Goal: Task Accomplishment & Management: Use online tool/utility

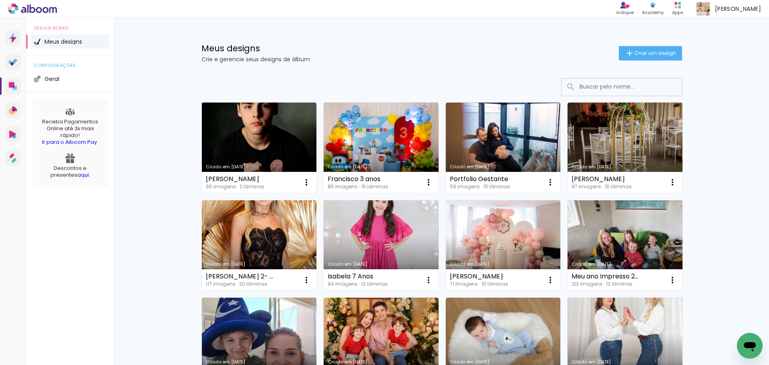
click at [220, 123] on link "Criado em [DATE]" at bounding box center [259, 148] width 115 height 91
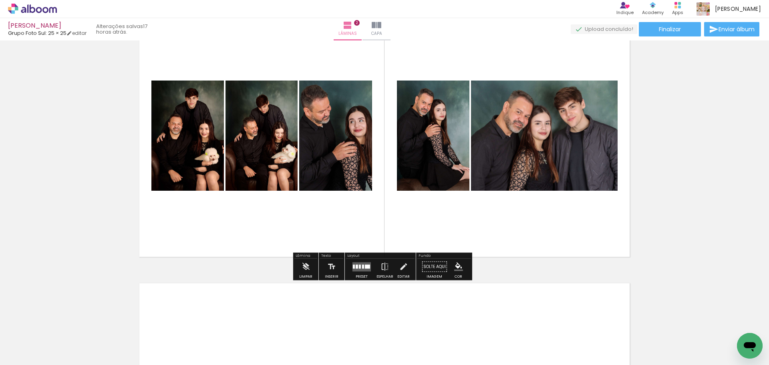
scroll to position [361, 0]
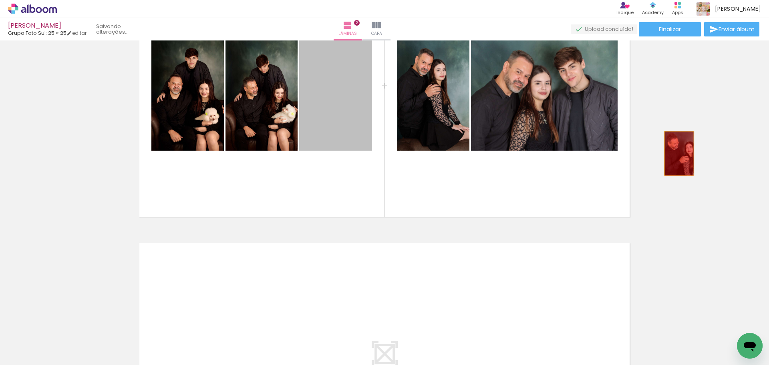
drag, startPoint x: 337, startPoint y: 101, endPoint x: 677, endPoint y: 153, distance: 343.9
click at [677, 153] on div "Inserir lâmina 1 de 2 Inserir lâmina 2 de 2" at bounding box center [384, 86] width 769 height 806
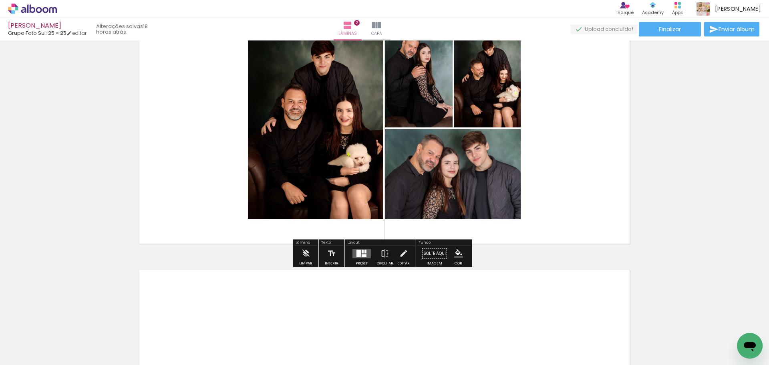
scroll to position [321, 0]
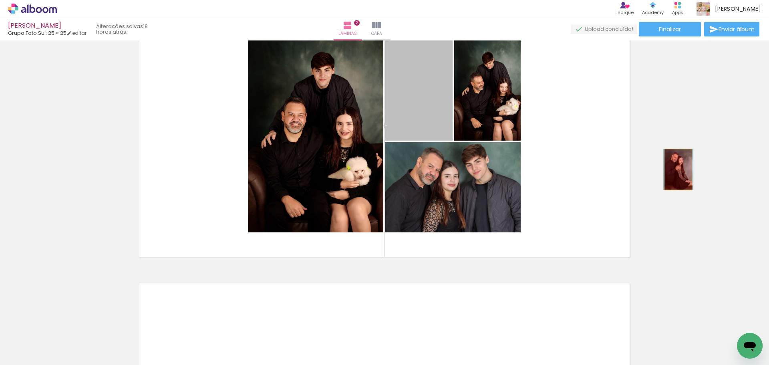
drag, startPoint x: 567, startPoint y: 136, endPoint x: 676, endPoint y: 170, distance: 113.3
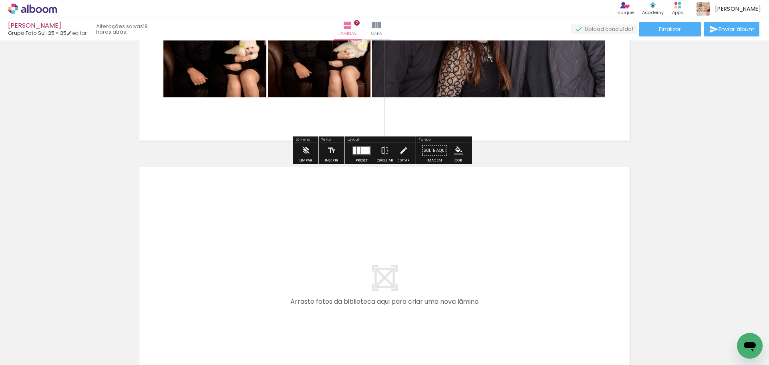
scroll to position [441, 0]
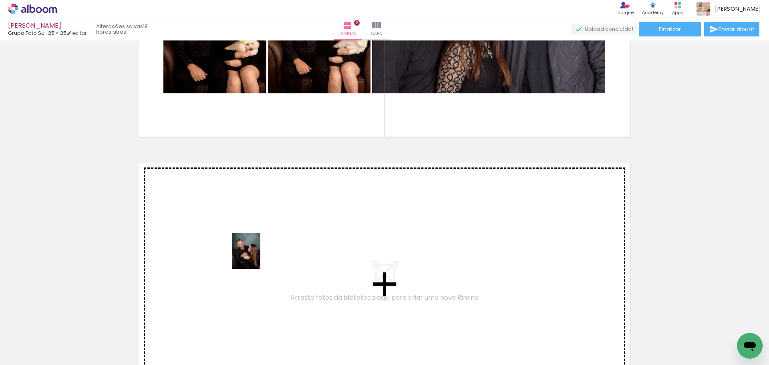
drag, startPoint x: 266, startPoint y: 341, endPoint x: 256, endPoint y: 257, distance: 85.1
click at [256, 257] on quentale-workspace at bounding box center [384, 182] width 769 height 365
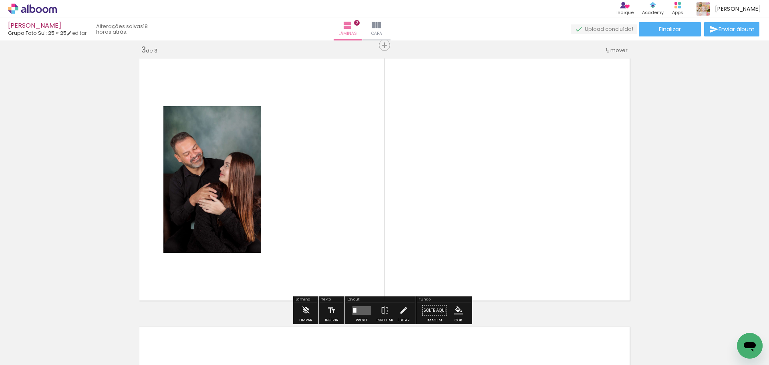
scroll to position [547, 0]
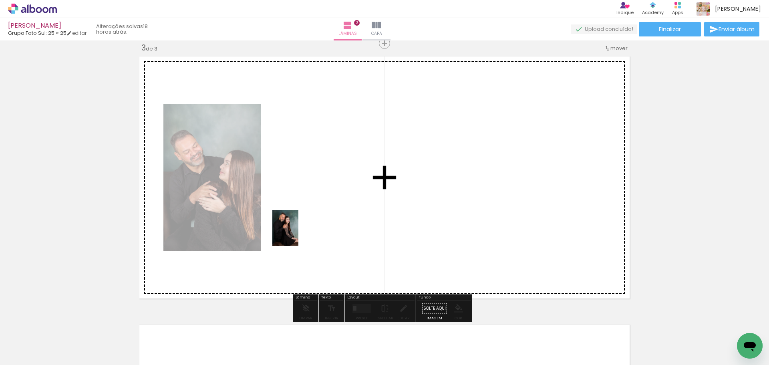
drag, startPoint x: 302, startPoint y: 337, endPoint x: 297, endPoint y: 234, distance: 103.1
click at [297, 234] on quentale-workspace at bounding box center [384, 182] width 769 height 365
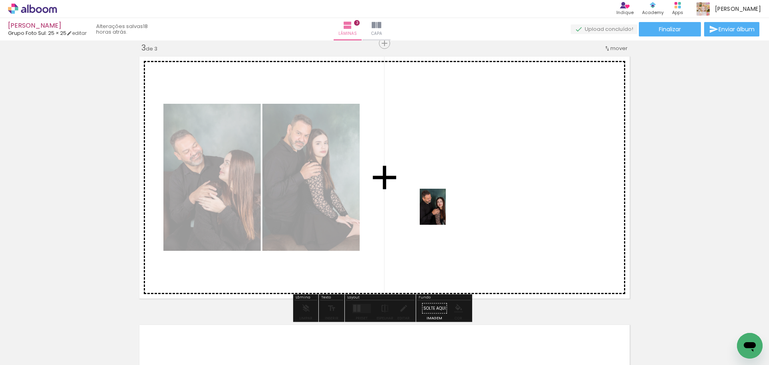
drag, startPoint x: 357, startPoint y: 342, endPoint x: 444, endPoint y: 213, distance: 156.0
click at [444, 213] on quentale-workspace at bounding box center [384, 182] width 769 height 365
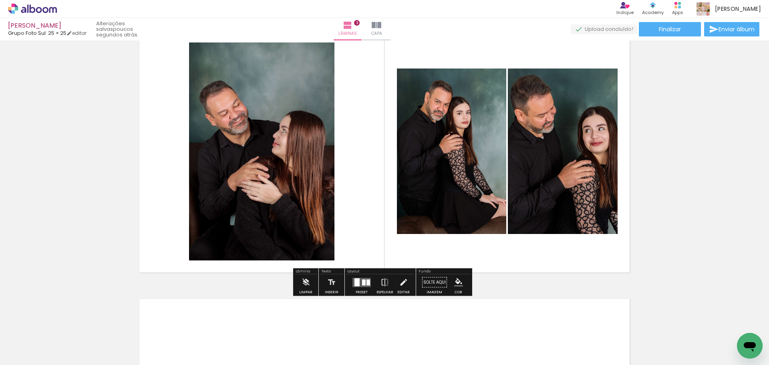
scroll to position [588, 0]
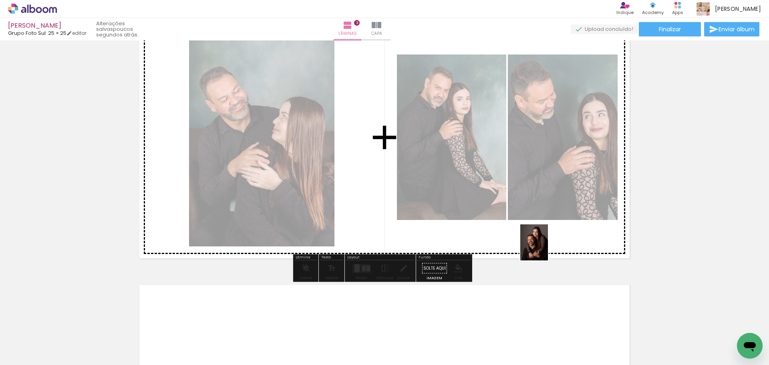
drag, startPoint x: 614, startPoint y: 339, endPoint x: 545, endPoint y: 248, distance: 114.4
click at [545, 248] on quentale-workspace at bounding box center [384, 182] width 769 height 365
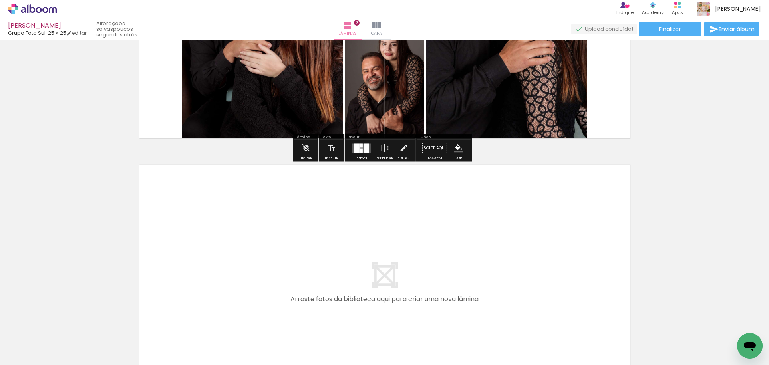
scroll to position [828, 0]
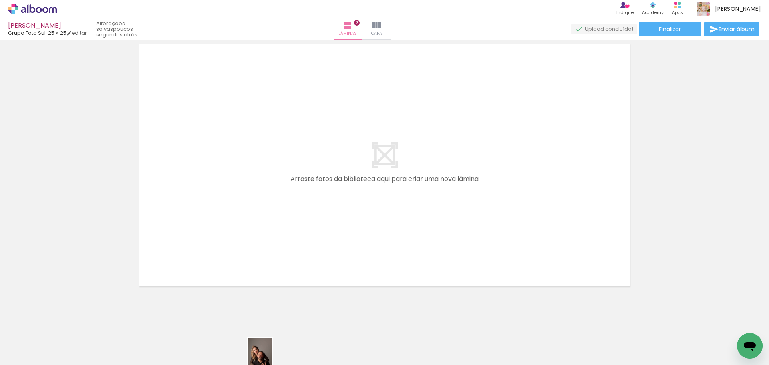
drag, startPoint x: 292, startPoint y: 359, endPoint x: 272, endPoint y: 362, distance: 20.7
click at [66, 362] on iron-horizontal-list at bounding box center [58, 340] width 16 height 50
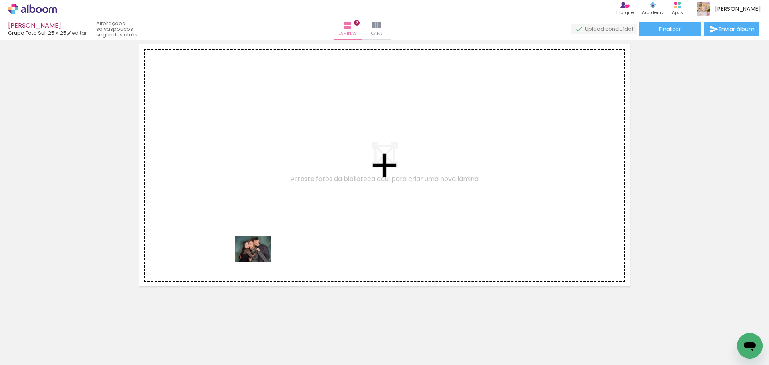
drag, startPoint x: 283, startPoint y: 345, endPoint x: 259, endPoint y: 260, distance: 88.7
click at [259, 260] on quentale-workspace at bounding box center [384, 182] width 769 height 365
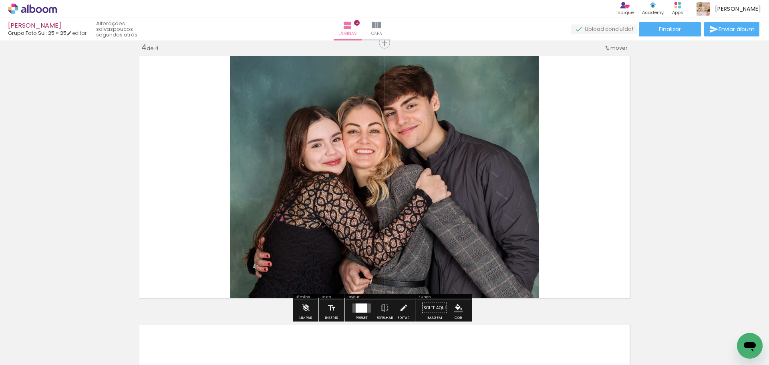
scroll to position [816, 0]
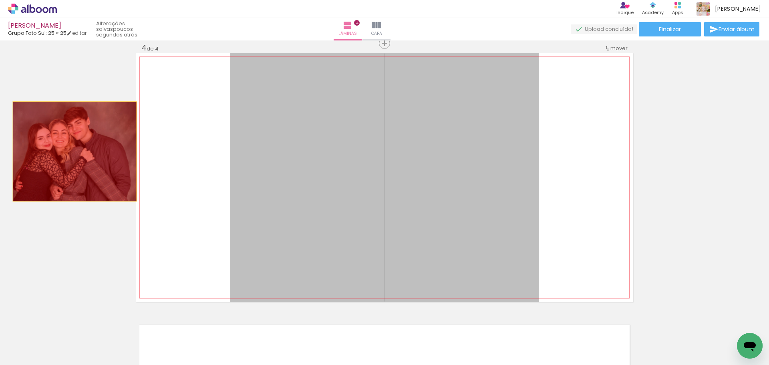
drag, startPoint x: 333, startPoint y: 166, endPoint x: 71, endPoint y: 151, distance: 262.9
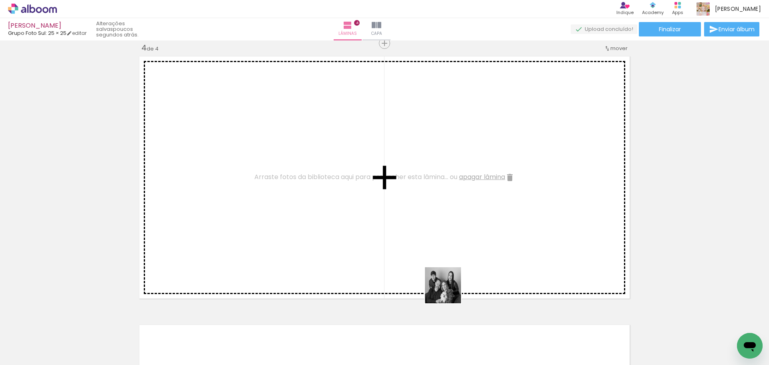
drag, startPoint x: 386, startPoint y: 339, endPoint x: 474, endPoint y: 258, distance: 119.7
click at [474, 258] on quentale-workspace at bounding box center [384, 182] width 769 height 365
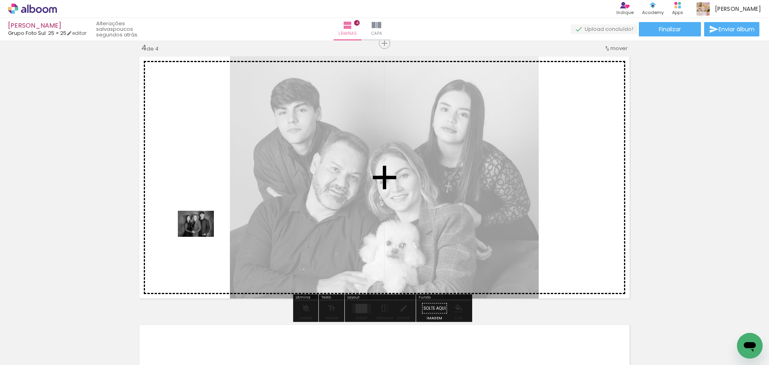
drag, startPoint x: 257, startPoint y: 337, endPoint x: 202, endPoint y: 235, distance: 116.2
click at [202, 235] on quentale-workspace at bounding box center [384, 182] width 769 height 365
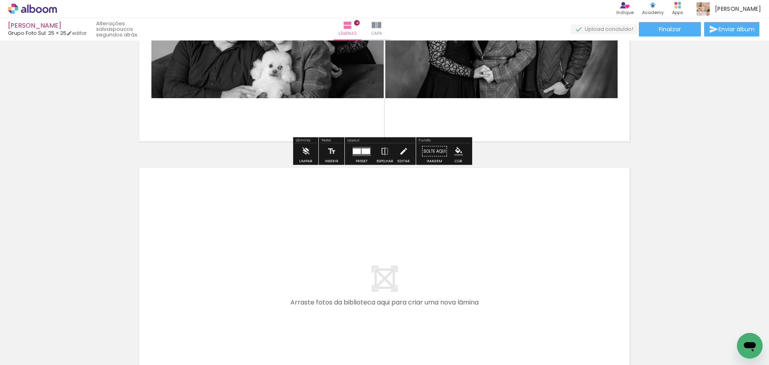
scroll to position [976, 0]
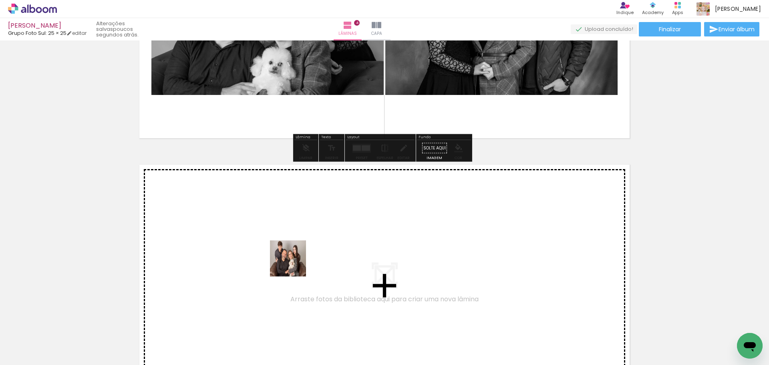
drag, startPoint x: 329, startPoint y: 336, endPoint x: 292, endPoint y: 261, distance: 84.1
click at [292, 261] on quentale-workspace at bounding box center [384, 182] width 769 height 365
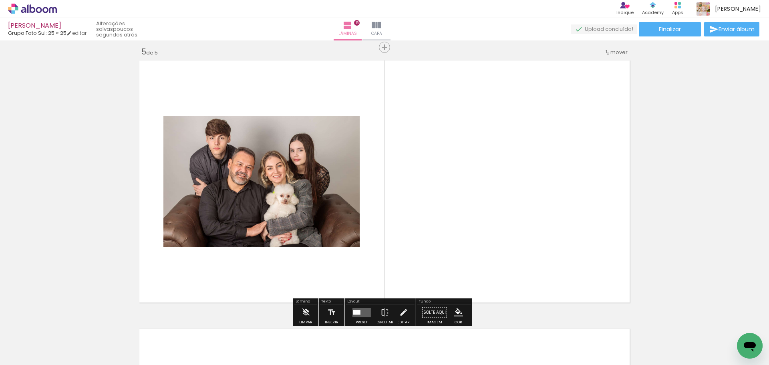
scroll to position [1084, 0]
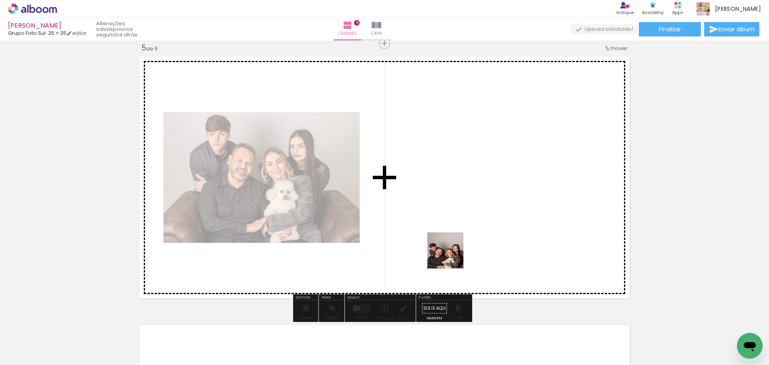
drag, startPoint x: 427, startPoint y: 349, endPoint x: 453, endPoint y: 241, distance: 111.7
click at [453, 241] on quentale-workspace at bounding box center [384, 182] width 769 height 365
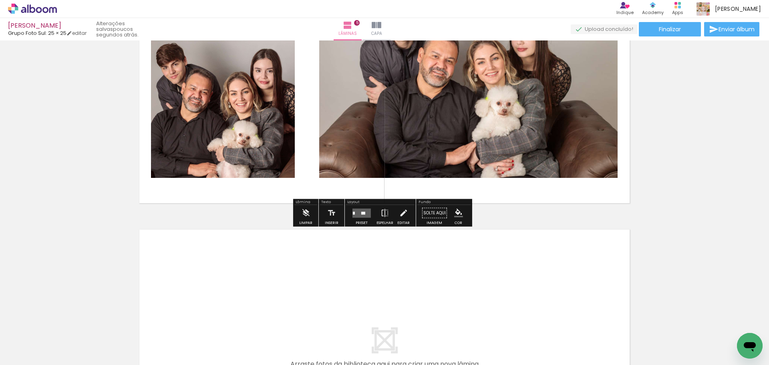
scroll to position [1205, 0]
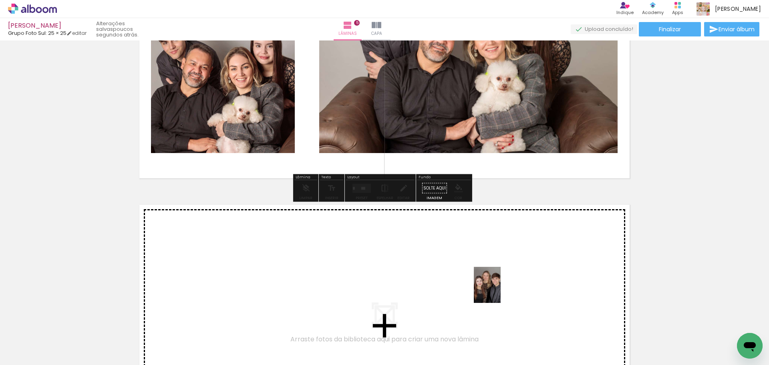
drag, startPoint x: 610, startPoint y: 349, endPoint x: 498, endPoint y: 291, distance: 126.2
click at [498, 291] on quentale-workspace at bounding box center [384, 182] width 769 height 365
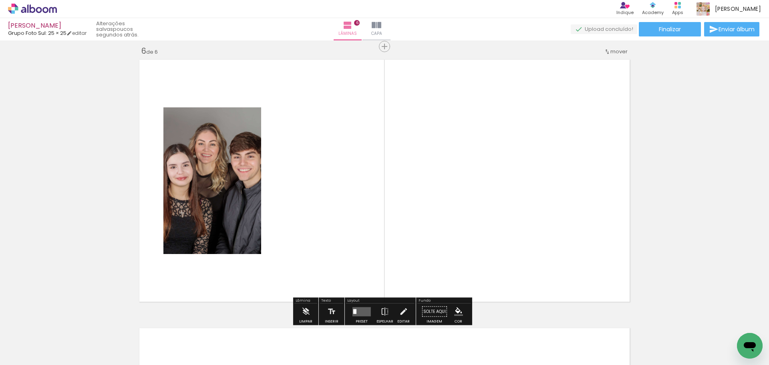
scroll to position [1353, 0]
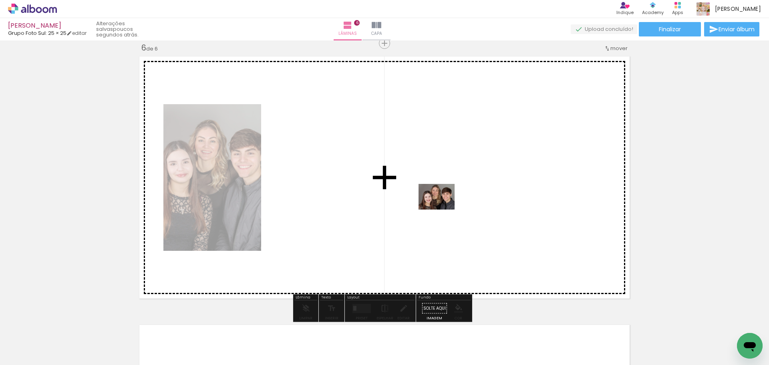
drag, startPoint x: 647, startPoint y: 340, endPoint x: 443, endPoint y: 208, distance: 242.9
click at [443, 208] on quentale-workspace at bounding box center [384, 182] width 769 height 365
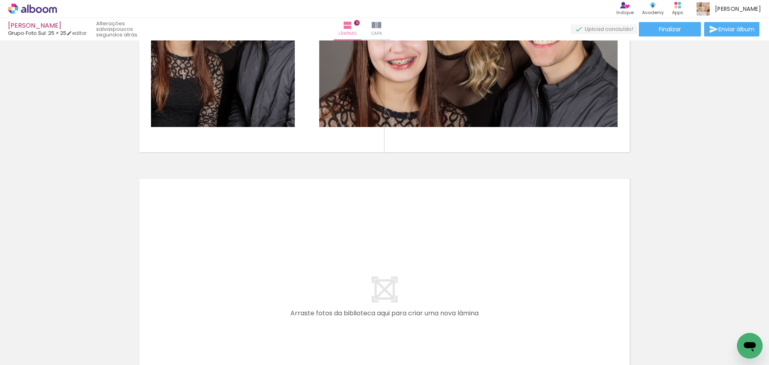
scroll to position [1513, 0]
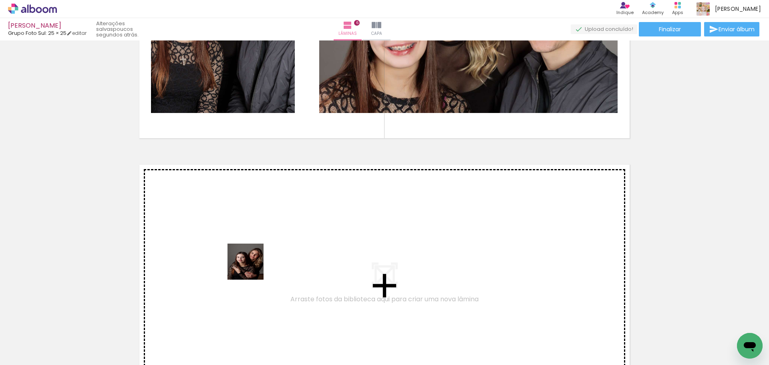
drag, startPoint x: 286, startPoint y: 346, endPoint x: 252, endPoint y: 268, distance: 85.3
click at [252, 268] on quentale-workspace at bounding box center [384, 182] width 769 height 365
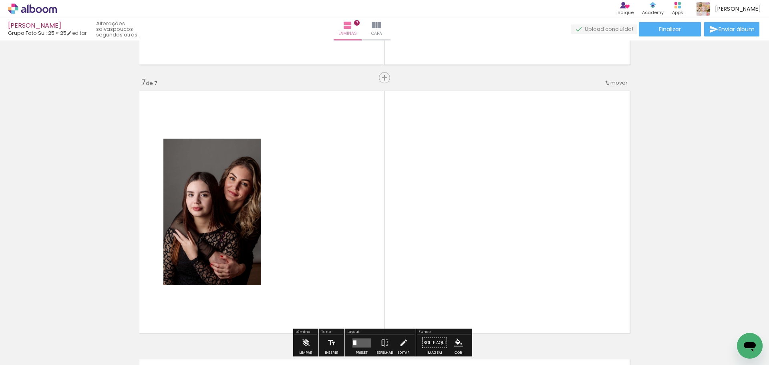
scroll to position [1622, 0]
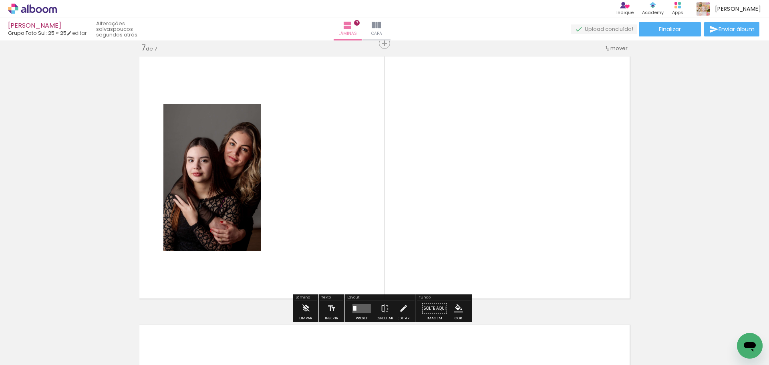
drag, startPoint x: 335, startPoint y: 339, endPoint x: 309, endPoint y: 180, distance: 161.6
click at [309, 180] on quentale-workspace at bounding box center [384, 182] width 769 height 365
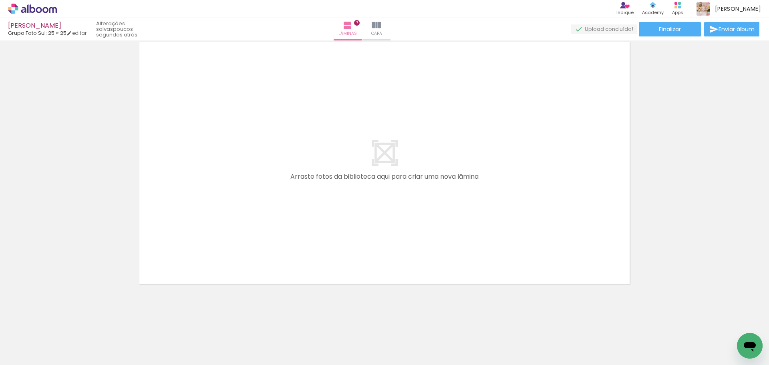
scroll to position [1905, 0]
click at [22, 337] on div "Biblioteca 65 fotos Todas as fotos Não utilizadas Adicionar Fotos" at bounding box center [25, 340] width 50 height 40
click at [19, 341] on input "Todas as fotos" at bounding box center [22, 340] width 30 height 7
click at [0, 0] on slot "Não utilizadas" at bounding box center [0, 0] width 0 height 0
type input "Não utilizadas"
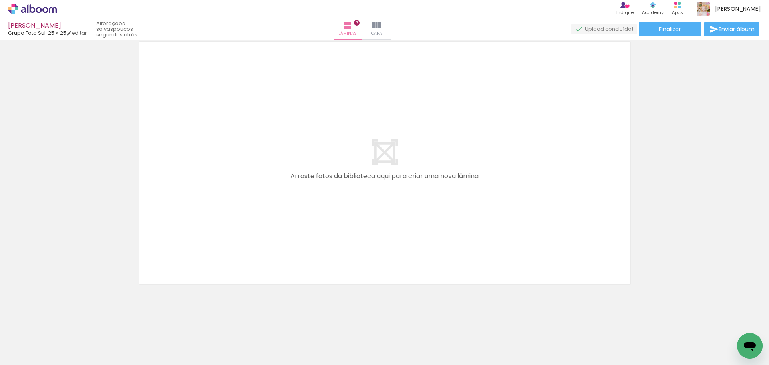
scroll to position [0, 789]
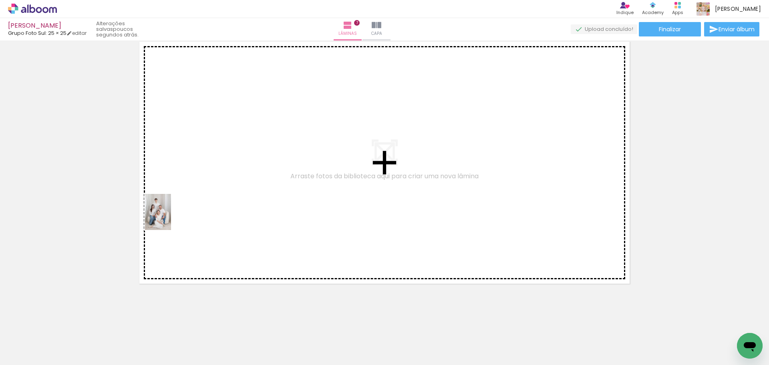
drag, startPoint x: 190, startPoint y: 345, endPoint x: 169, endPoint y: 218, distance: 128.3
click at [169, 218] on quentale-workspace at bounding box center [384, 182] width 769 height 365
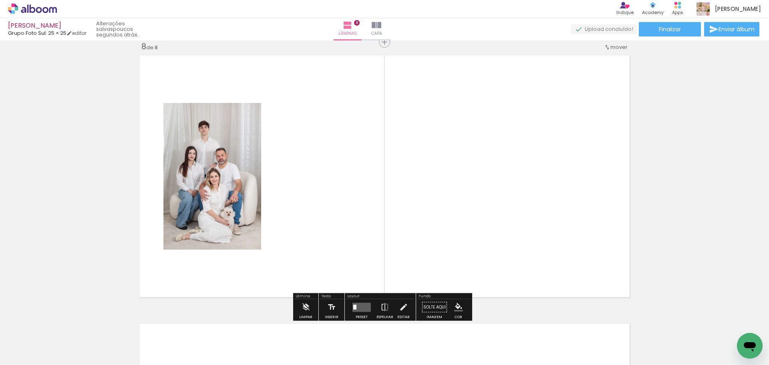
scroll to position [1890, 0]
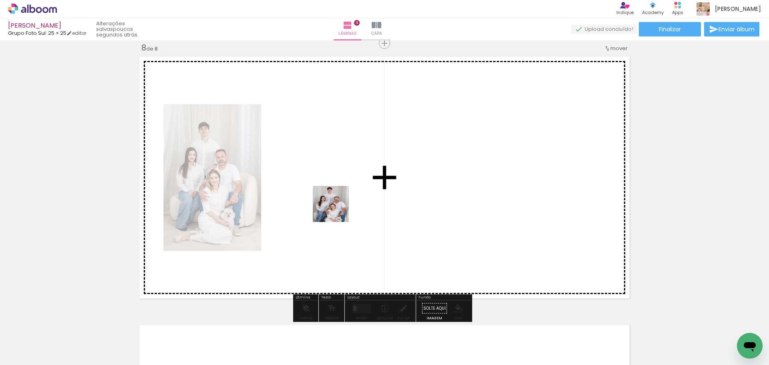
drag, startPoint x: 193, startPoint y: 337, endPoint x: 337, endPoint y: 210, distance: 191.9
click at [337, 210] on quentale-workspace at bounding box center [384, 182] width 769 height 365
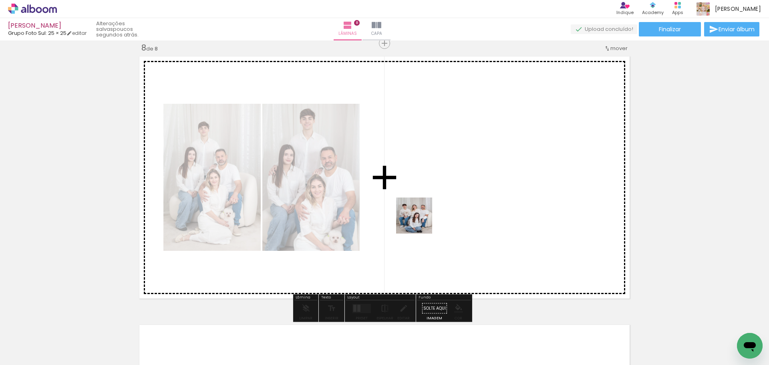
drag, startPoint x: 197, startPoint y: 337, endPoint x: 420, endPoint y: 221, distance: 251.8
click at [420, 221] on quentale-workspace at bounding box center [384, 182] width 769 height 365
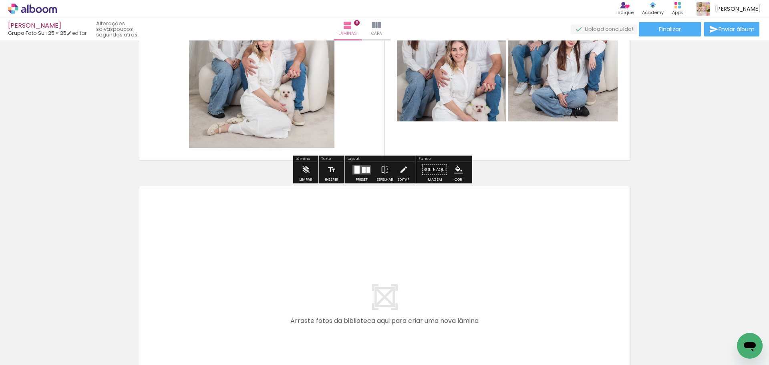
scroll to position [2131, 0]
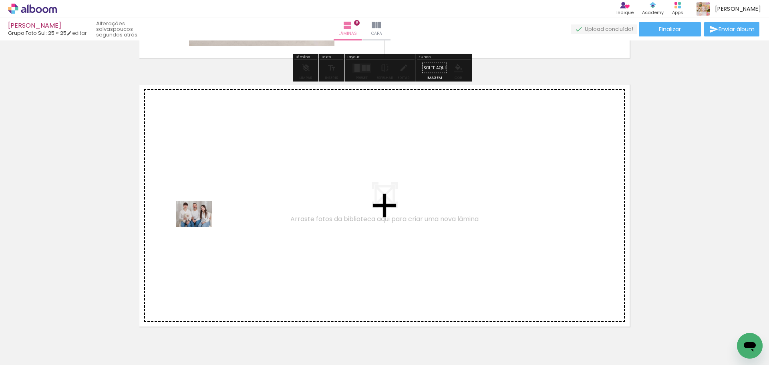
drag, startPoint x: 201, startPoint y: 335, endPoint x: 200, endPoint y: 225, distance: 109.8
click at [200, 225] on quentale-workspace at bounding box center [384, 182] width 769 height 365
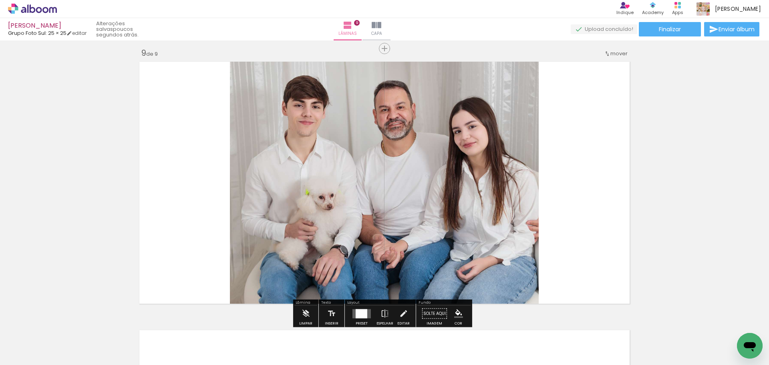
scroll to position [2159, 0]
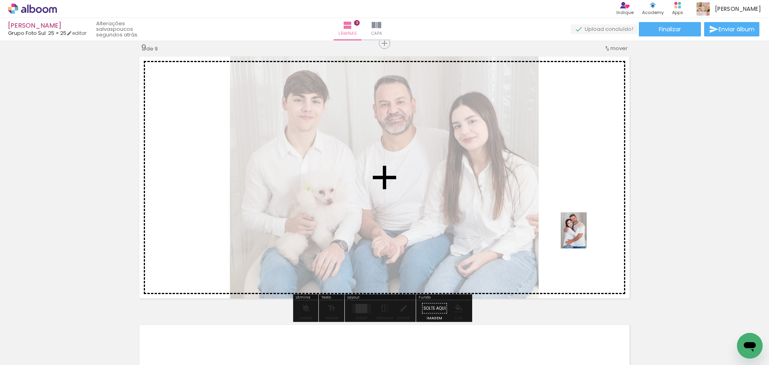
drag, startPoint x: 331, startPoint y: 344, endPoint x: 585, endPoint y: 236, distance: 276.4
click at [585, 236] on quentale-workspace at bounding box center [384, 182] width 769 height 365
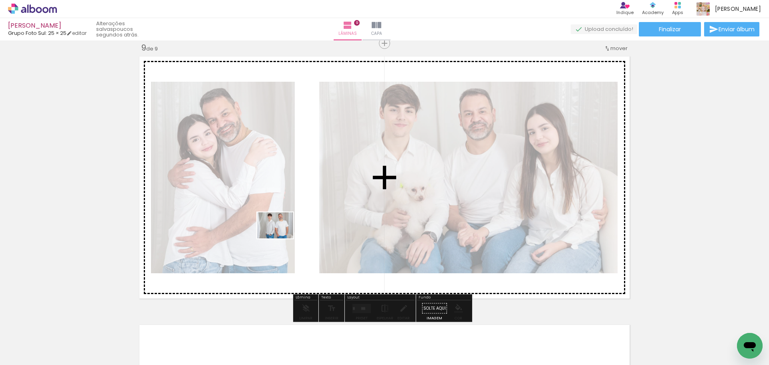
drag, startPoint x: 232, startPoint y: 339, endPoint x: 281, endPoint y: 236, distance: 114.0
click at [281, 236] on quentale-workspace at bounding box center [384, 182] width 769 height 365
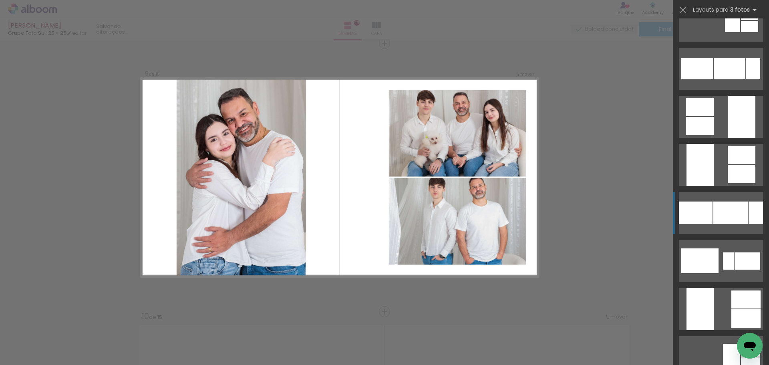
scroll to position [1082, 0]
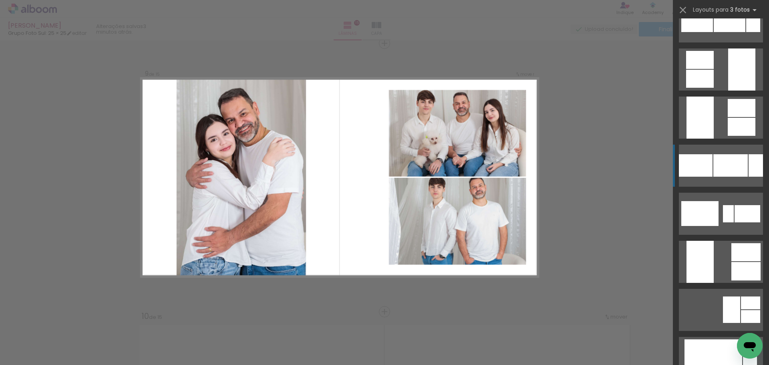
click at [741, 246] on div at bounding box center [746, 252] width 29 height 18
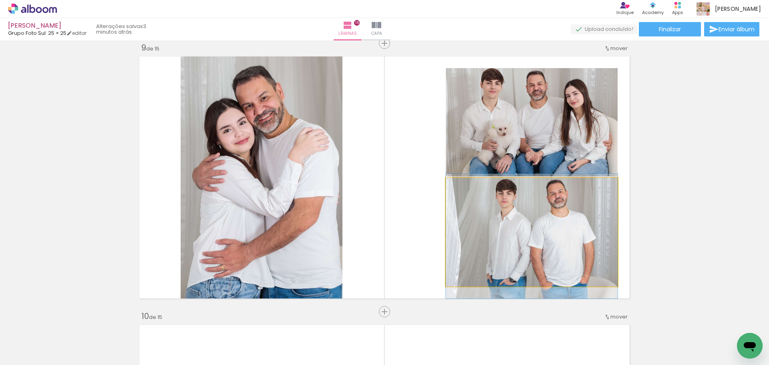
drag, startPoint x: 515, startPoint y: 226, endPoint x: 514, endPoint y: 222, distance: 4.1
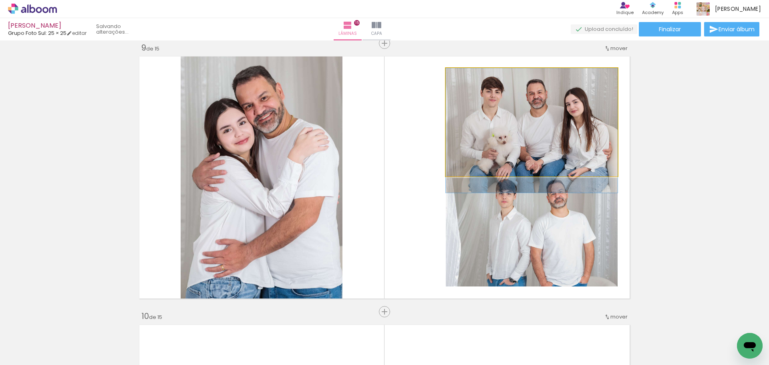
drag, startPoint x: 550, startPoint y: 112, endPoint x: 533, endPoint y: 205, distance: 94.2
click at [0, 0] on slot at bounding box center [0, 0] width 0 height 0
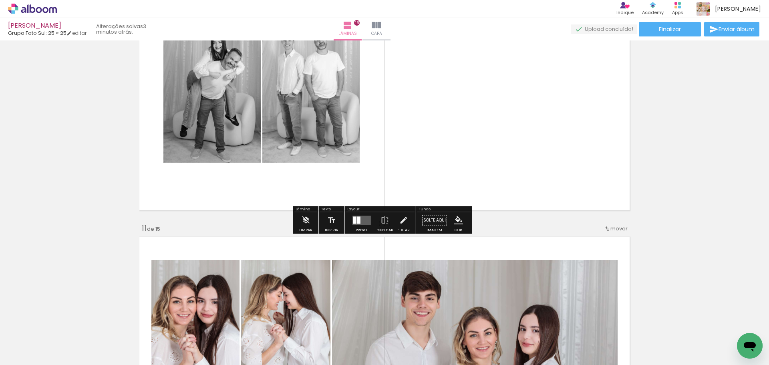
scroll to position [2519, 0]
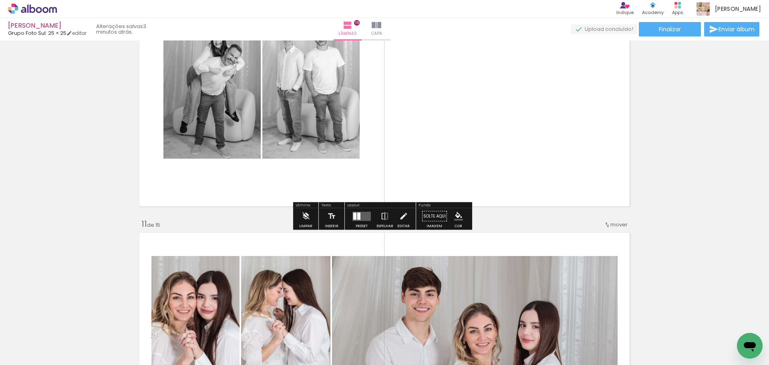
click at [361, 212] on quentale-layouter at bounding box center [362, 216] width 18 height 9
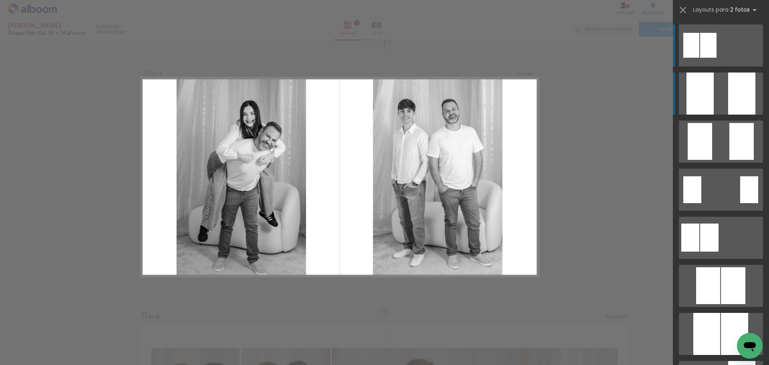
scroll to position [2427, 0]
click at [739, 88] on div at bounding box center [742, 94] width 27 height 42
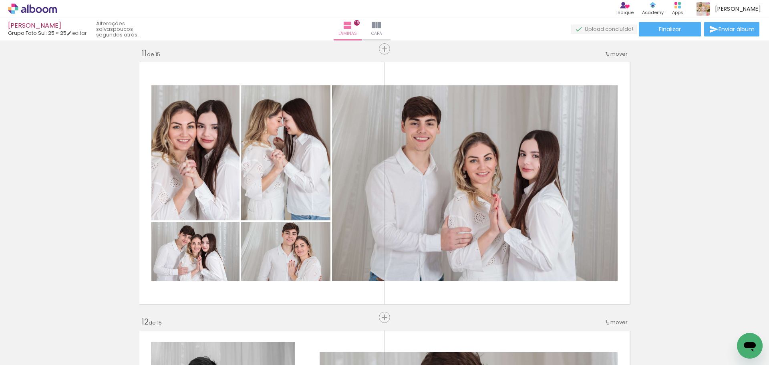
scroll to position [2725, 0]
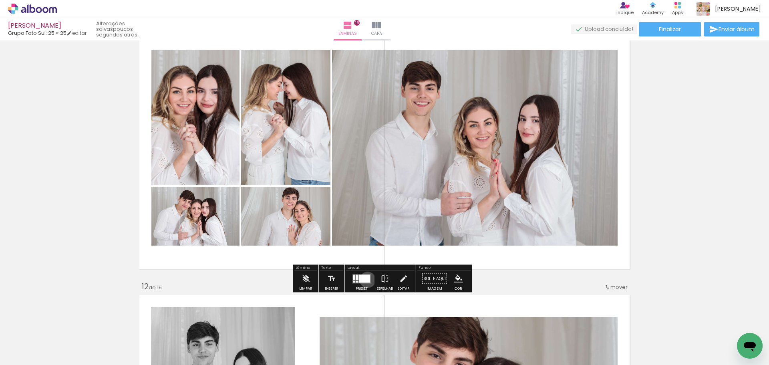
click at [366, 280] on div at bounding box center [364, 279] width 11 height 8
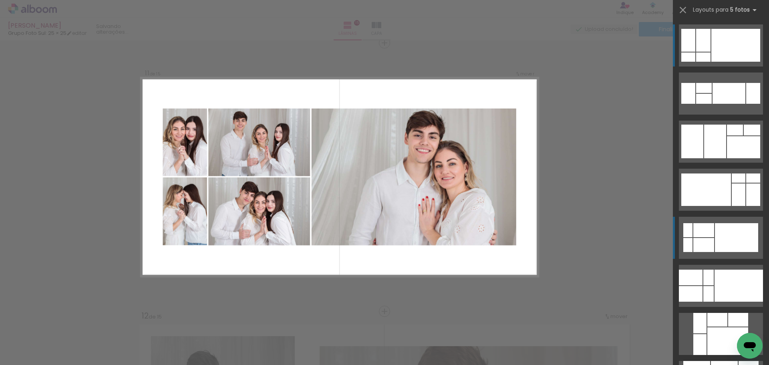
scroll to position [2696, 0]
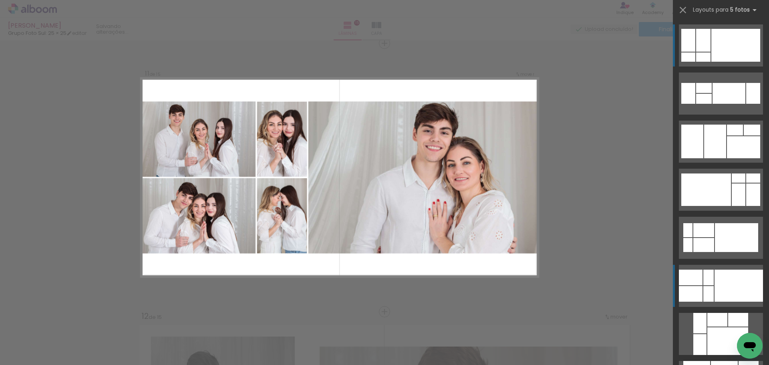
click at [748, 283] on div at bounding box center [739, 286] width 48 height 32
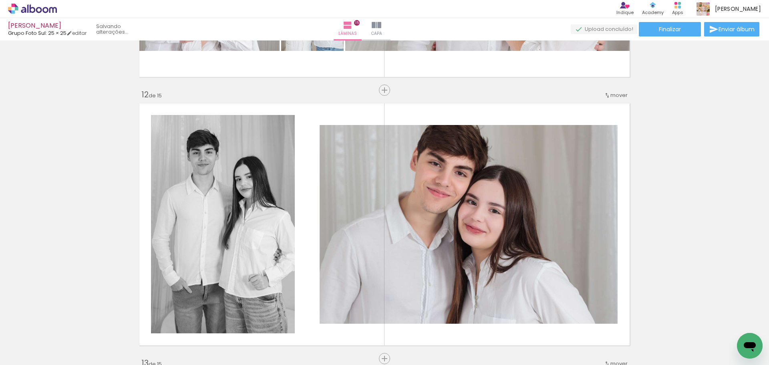
scroll to position [2936, 0]
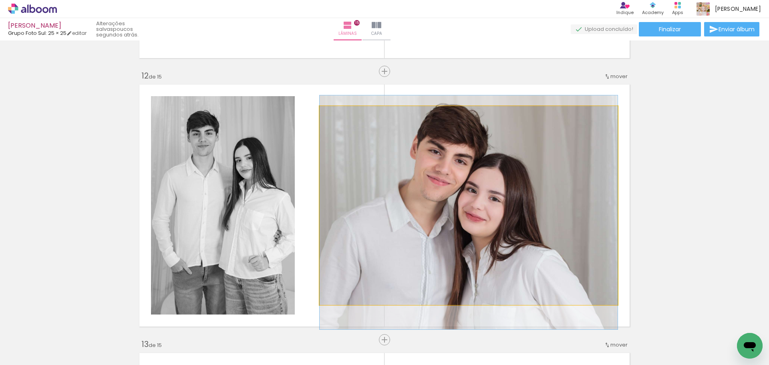
drag, startPoint x: 542, startPoint y: 157, endPoint x: 541, endPoint y: 168, distance: 10.8
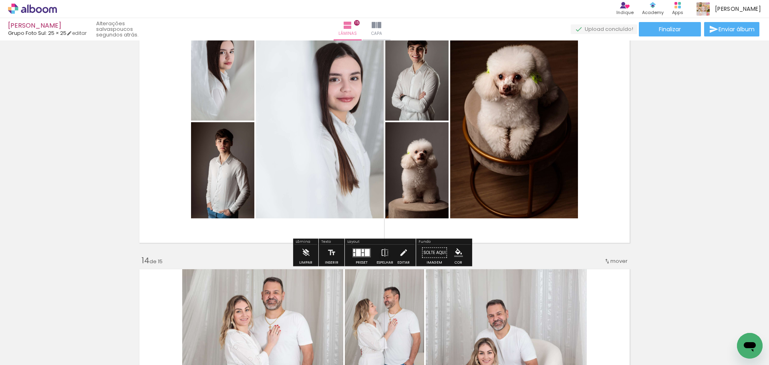
scroll to position [3297, 0]
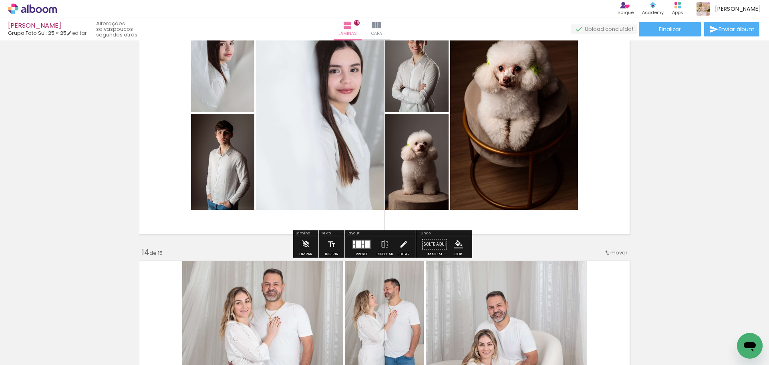
click at [359, 247] on div at bounding box center [358, 243] width 5 height 7
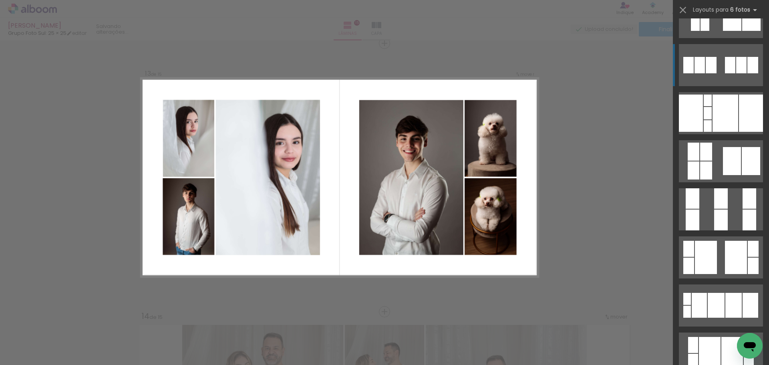
scroll to position [521, 0]
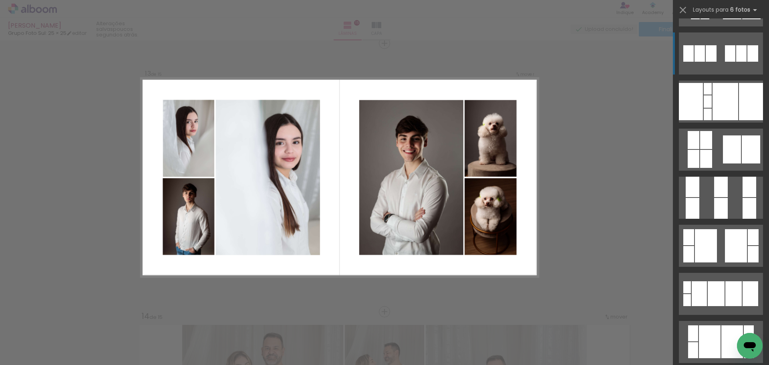
click at [727, 253] on div at bounding box center [736, 245] width 22 height 33
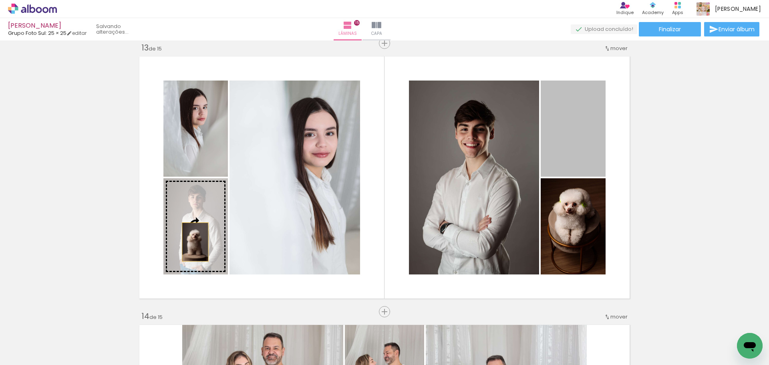
drag, startPoint x: 558, startPoint y: 138, endPoint x: 192, endPoint y: 242, distance: 380.1
click at [0, 0] on slot at bounding box center [0, 0] width 0 height 0
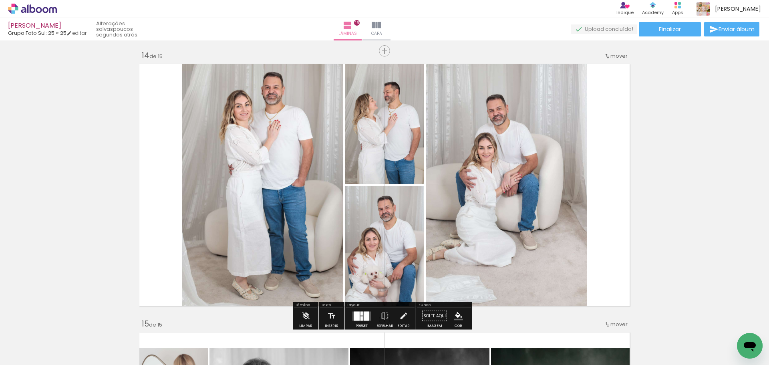
scroll to position [3513, 0]
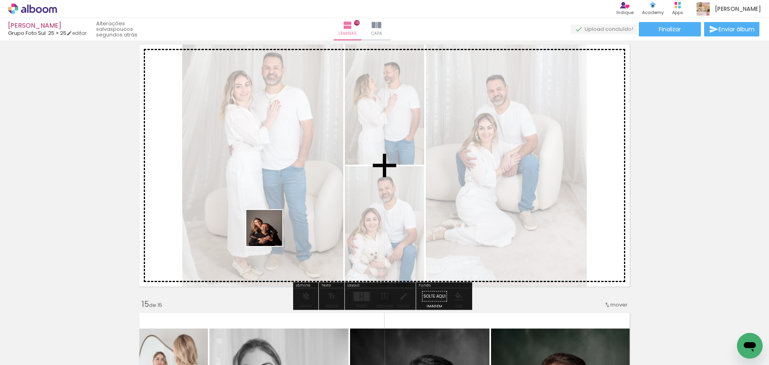
drag, startPoint x: 299, startPoint y: 327, endPoint x: 267, endPoint y: 227, distance: 105.1
click at [267, 227] on quentale-workspace at bounding box center [384, 182] width 769 height 365
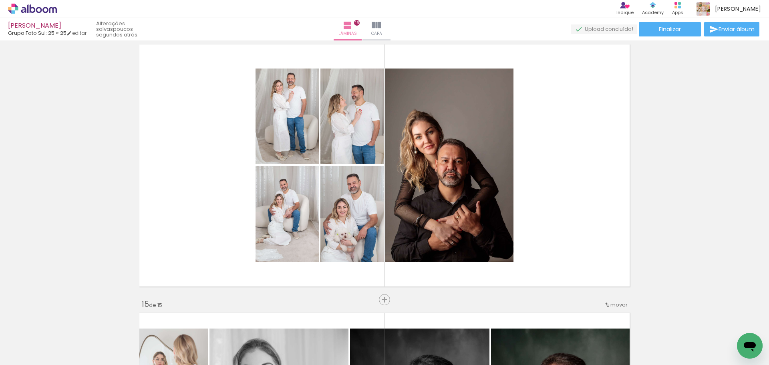
drag, startPoint x: 300, startPoint y: 335, endPoint x: 238, endPoint y: 216, distance: 133.7
click at [238, 216] on quentale-workspace at bounding box center [384, 182] width 769 height 365
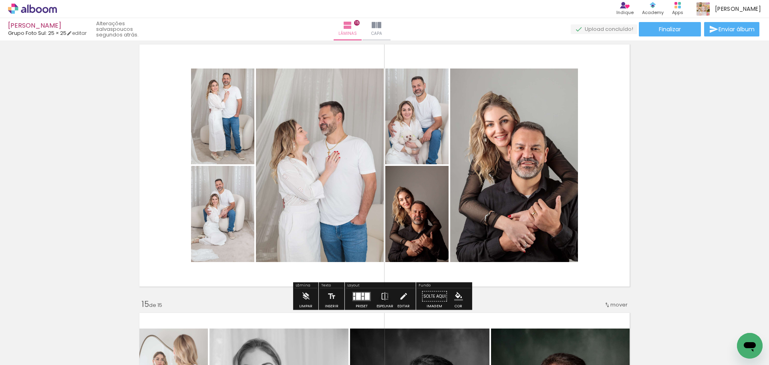
click at [354, 293] on quentale-layouter at bounding box center [362, 296] width 18 height 9
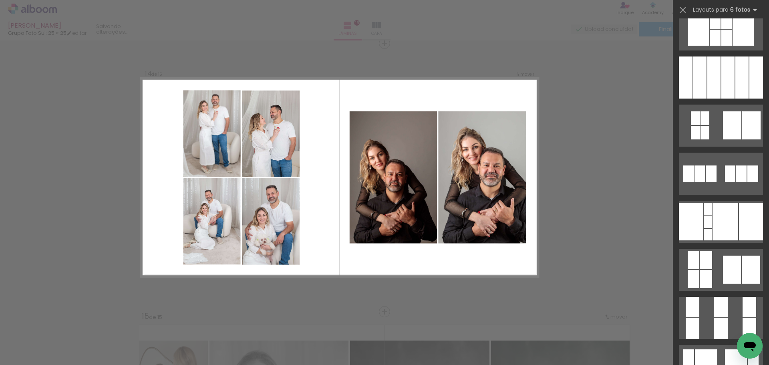
scroll to position [561, 0]
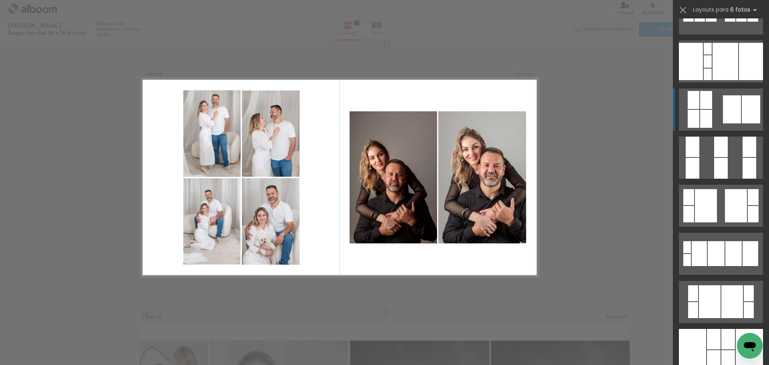
click at [730, 116] on div at bounding box center [732, 109] width 18 height 28
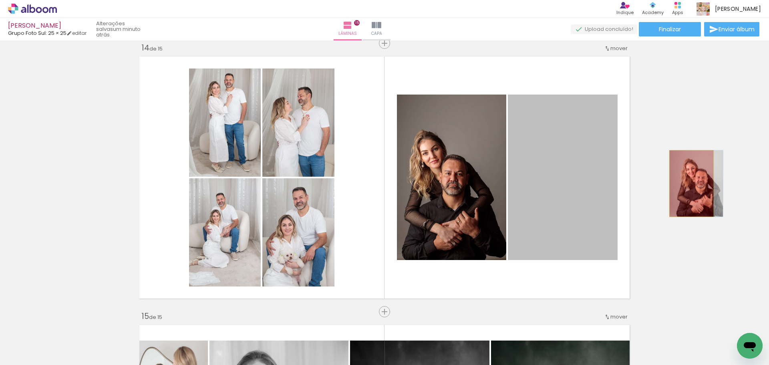
drag, startPoint x: 572, startPoint y: 180, endPoint x: 689, endPoint y: 184, distance: 117.1
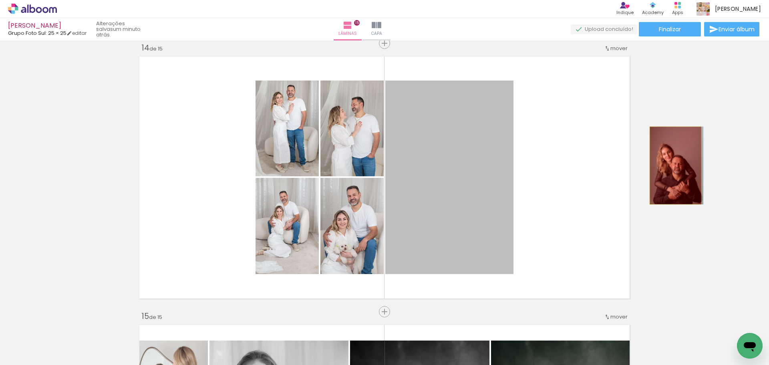
drag, startPoint x: 477, startPoint y: 157, endPoint x: 673, endPoint y: 166, distance: 196.2
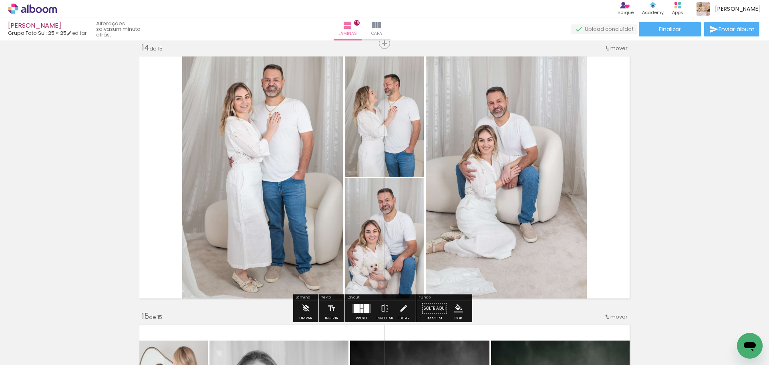
click at [351, 305] on div at bounding box center [362, 309] width 22 height 16
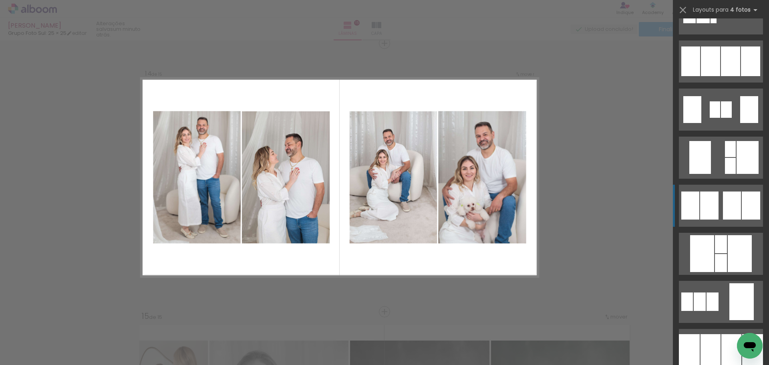
click at [732, 209] on div at bounding box center [732, 206] width 18 height 28
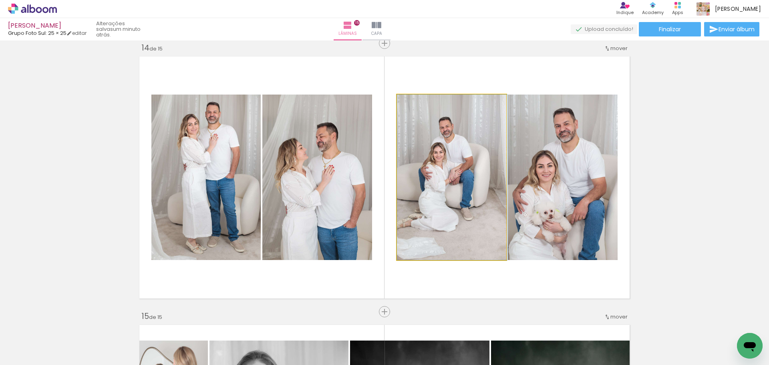
drag, startPoint x: 431, startPoint y: 187, endPoint x: 449, endPoint y: 187, distance: 18.0
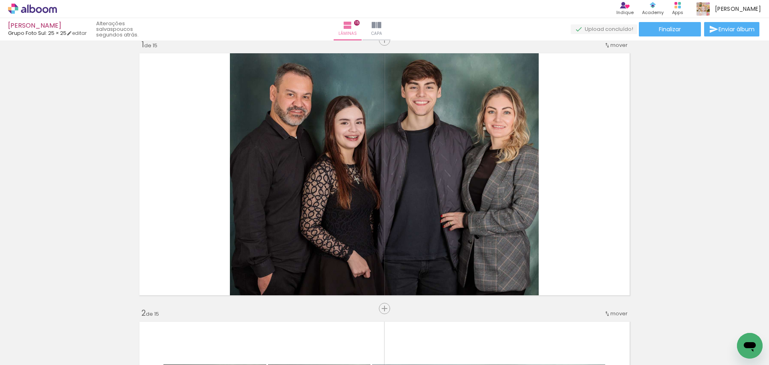
scroll to position [0, 0]
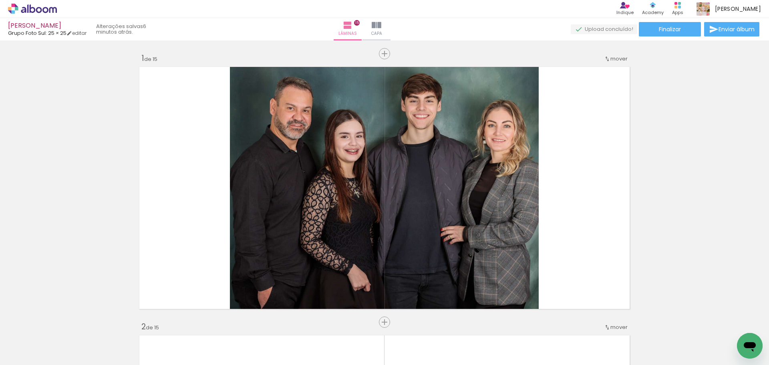
scroll to position [561, 0]
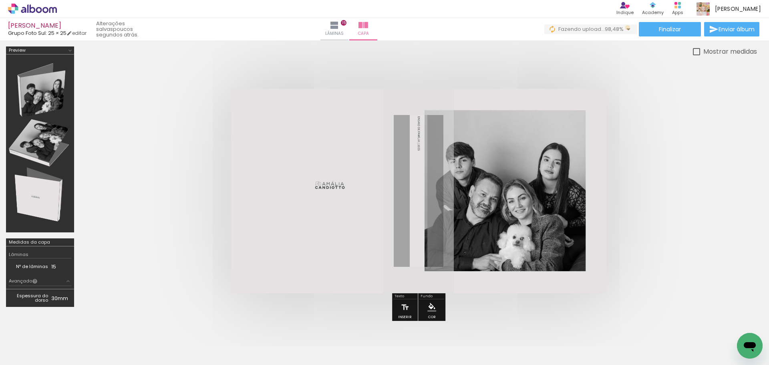
click at [626, 28] on iron-icon at bounding box center [629, 29] width 10 height 10
click at [650, 26] on paper-button "Finalizar" at bounding box center [670, 29] width 62 height 14
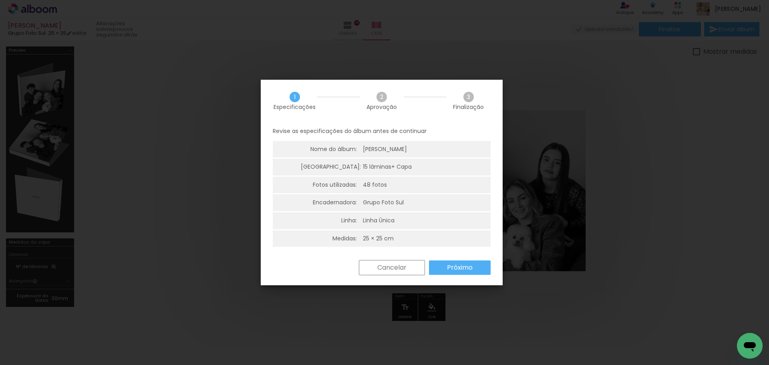
click at [0, 0] on slot "Próximo" at bounding box center [0, 0] width 0 height 0
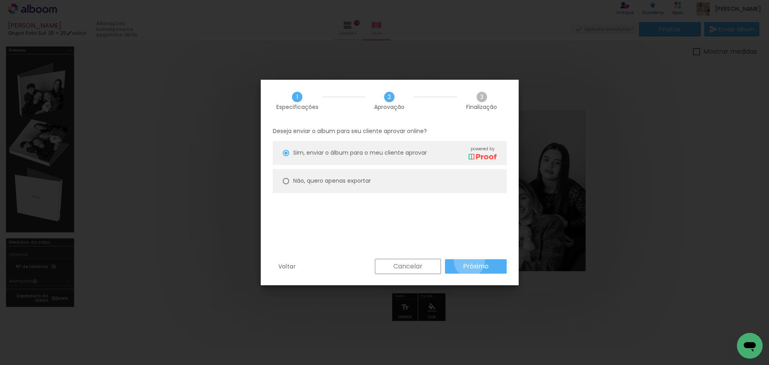
click at [470, 261] on paper-button "Próximo" at bounding box center [476, 266] width 62 height 14
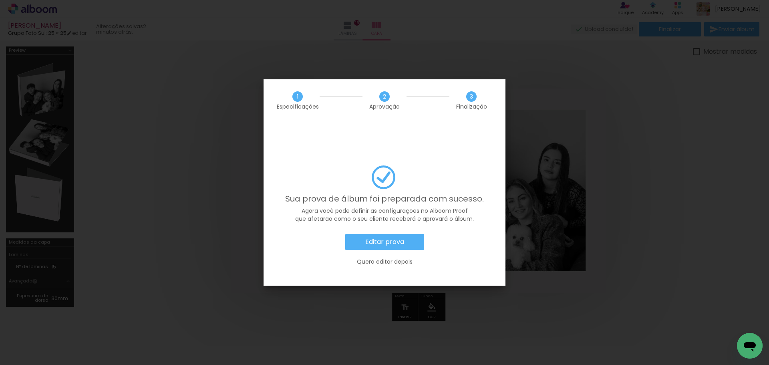
scroll to position [0, 62]
click at [0, 0] on slot "Editar prova" at bounding box center [0, 0] width 0 height 0
